Goal: Task Accomplishment & Management: Manage account settings

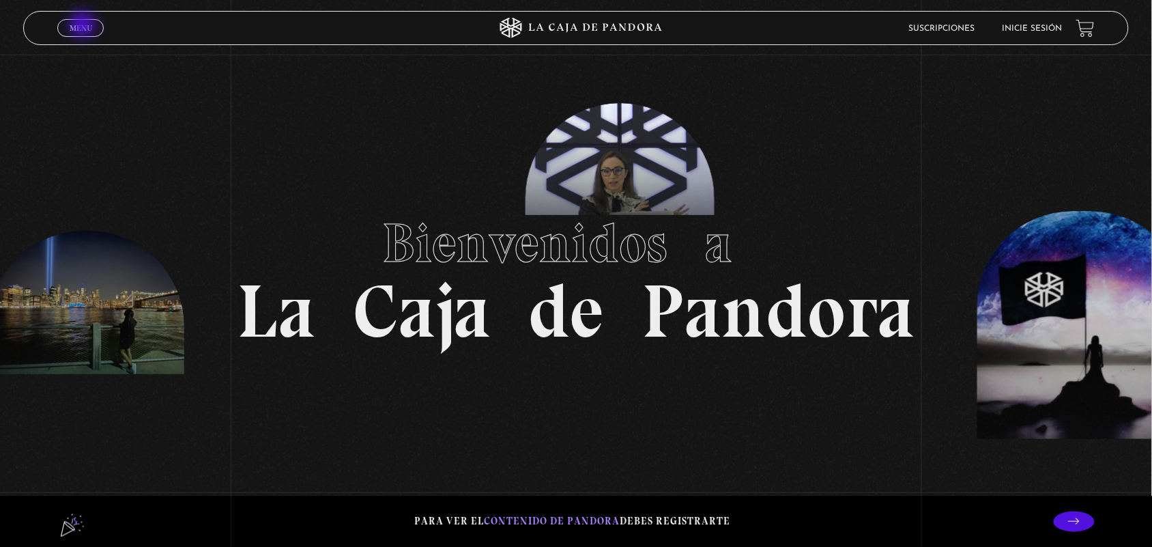
click at [84, 26] on span "Menu" at bounding box center [81, 28] width 23 height 8
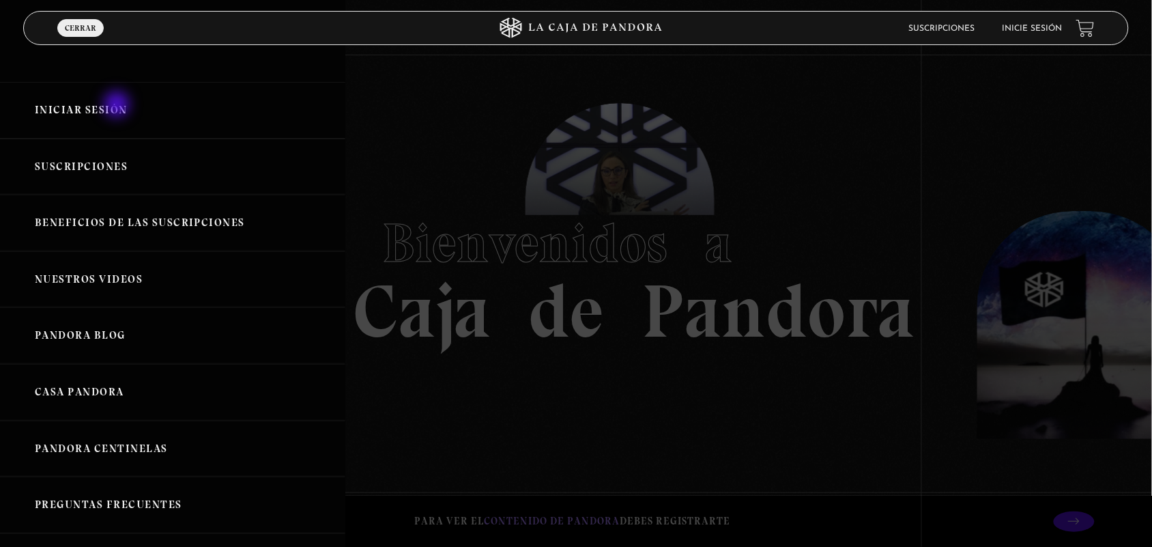
click at [118, 106] on link "Iniciar Sesión" at bounding box center [172, 110] width 345 height 57
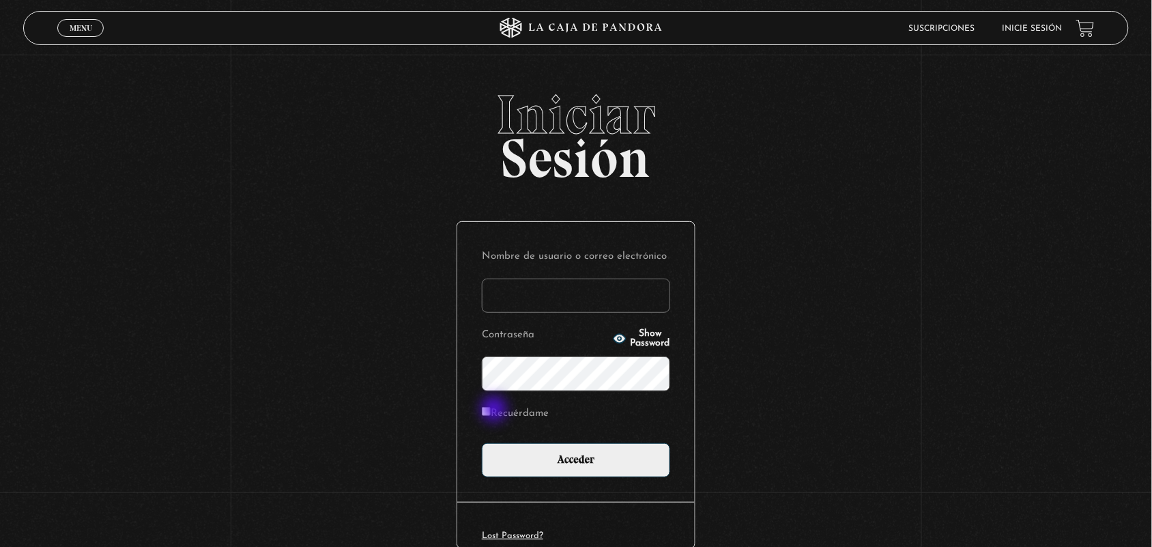
type input "hermillenyesquivel@gmail.com"
click at [491, 410] on input "Recuérdame" at bounding box center [486, 411] width 9 height 9
checkbox input "true"
click at [618, 339] on circle "button" at bounding box center [619, 338] width 3 height 3
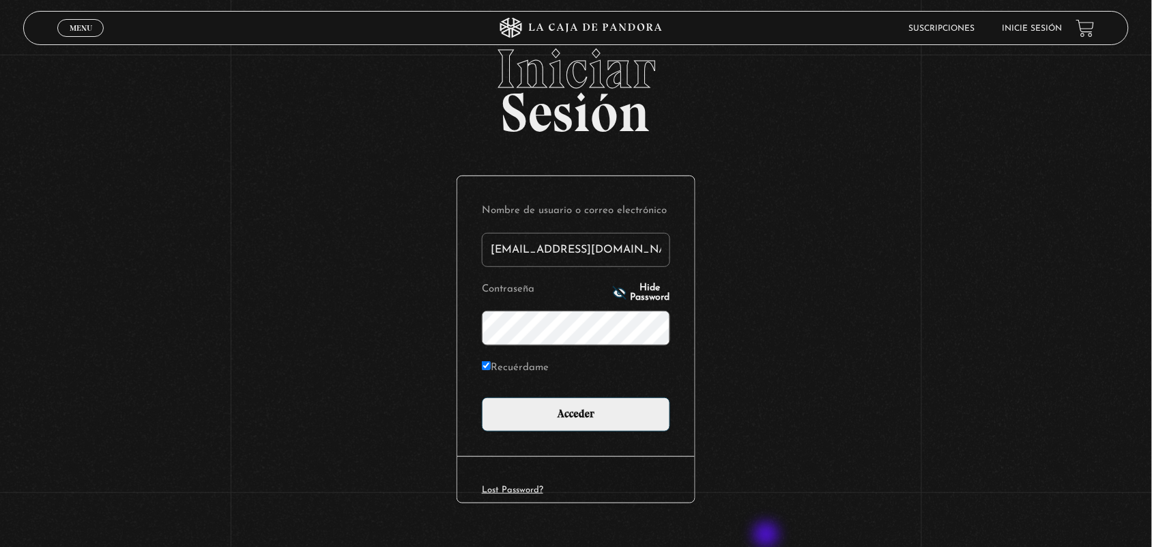
scroll to position [72, 0]
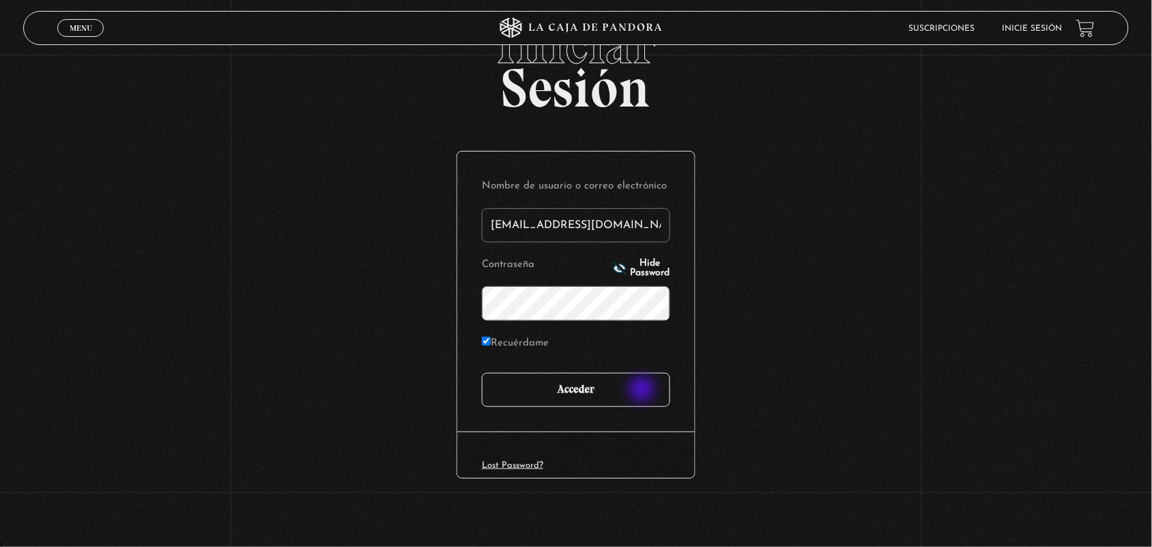
click at [644, 391] on input "Acceder" at bounding box center [576, 390] width 188 height 34
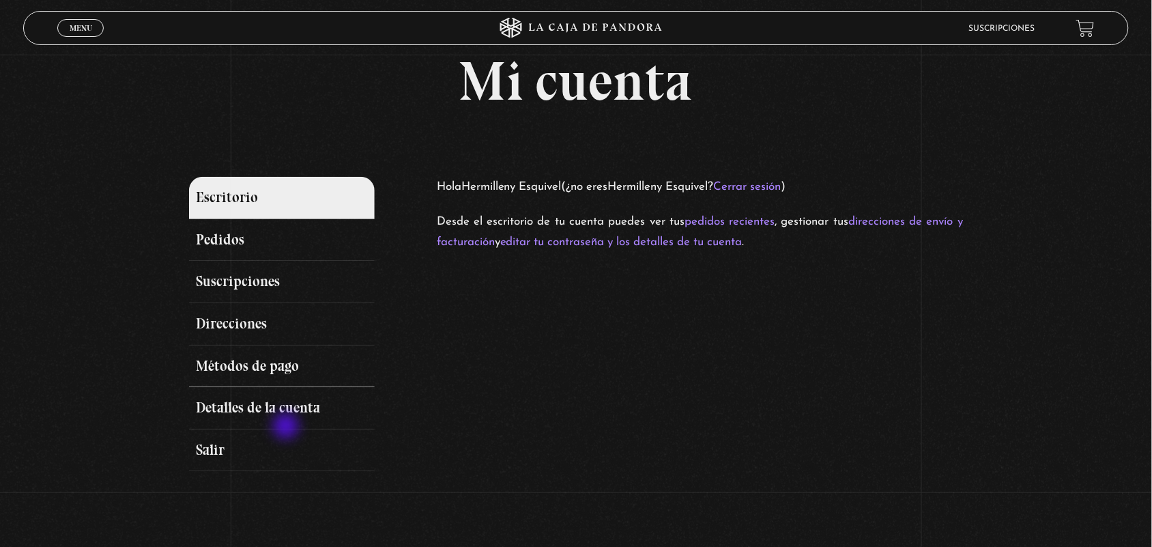
scroll to position [85, 0]
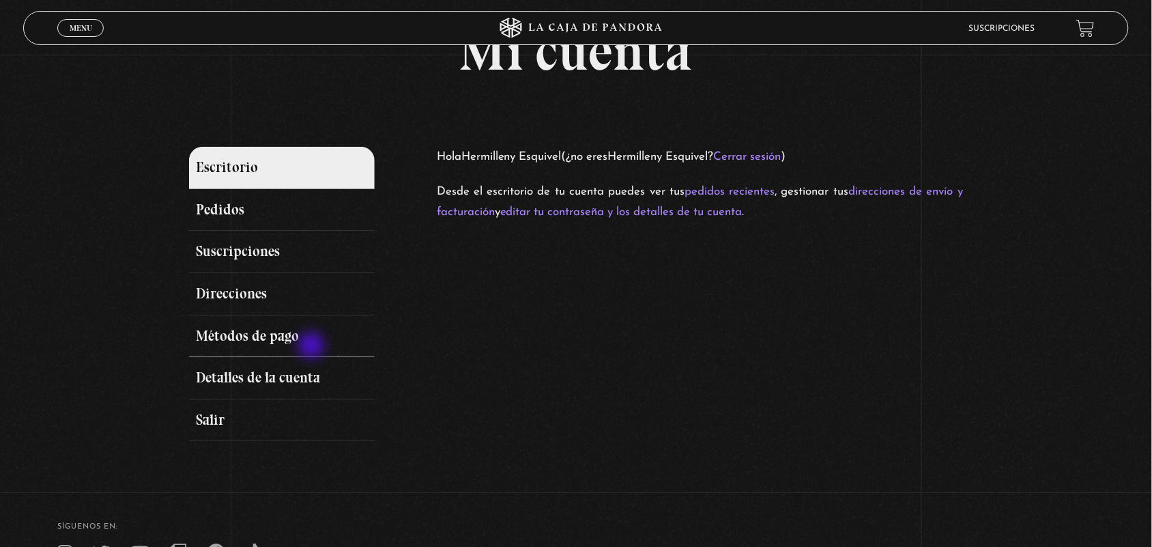
click at [313, 347] on link "Métodos de pago" at bounding box center [282, 336] width 186 height 42
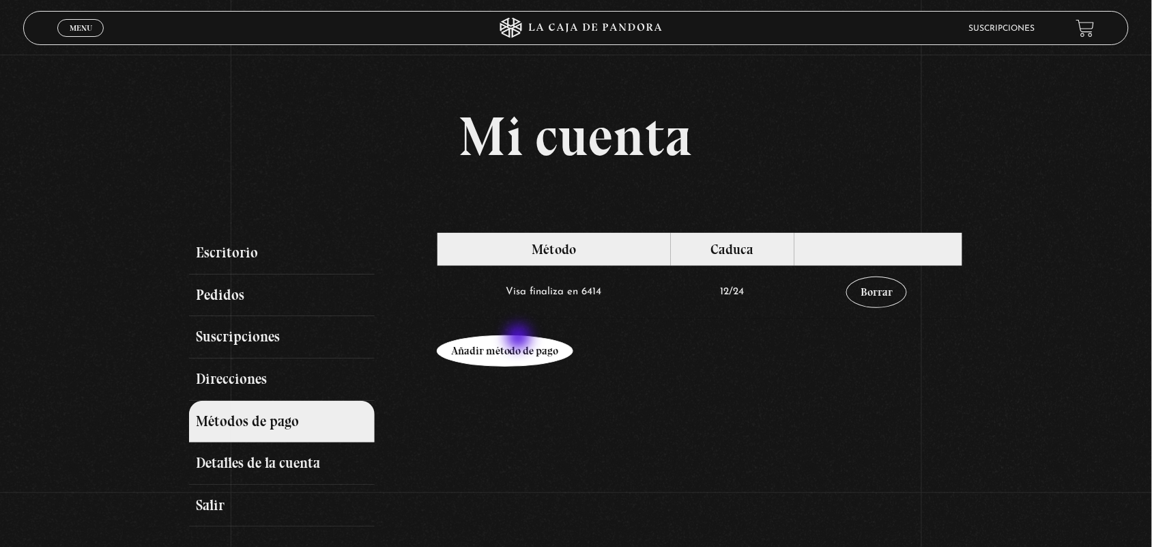
click at [521, 343] on link "Añadir método de pago" at bounding box center [505, 350] width 137 height 31
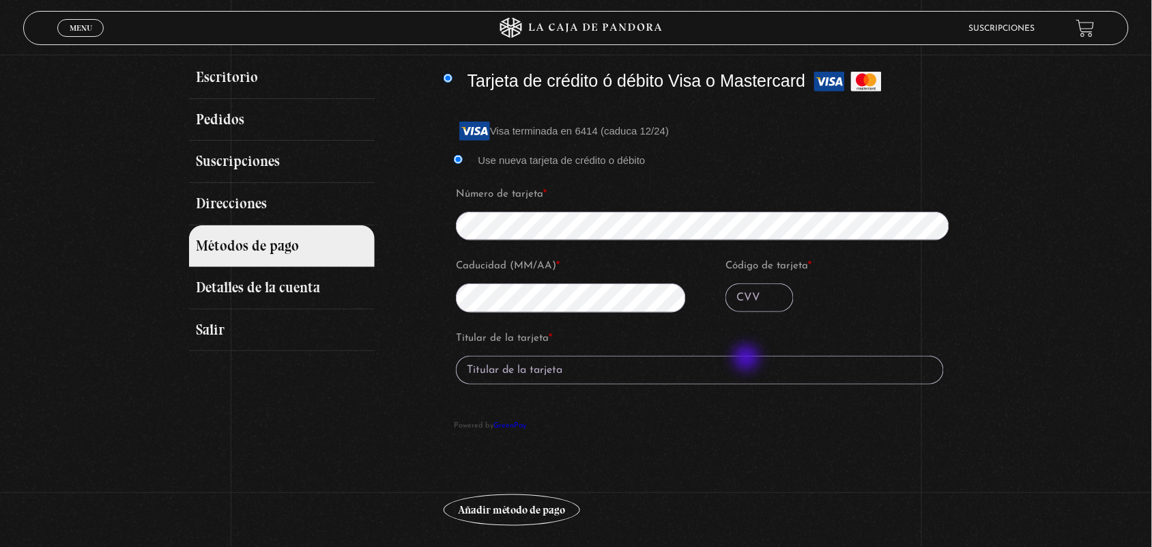
scroll to position [171, 0]
